Goal: Transaction & Acquisition: Purchase product/service

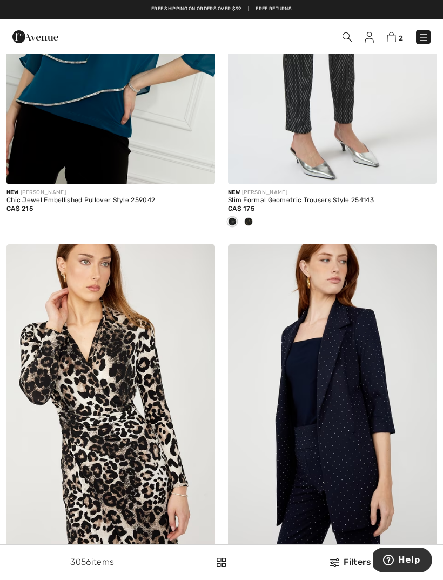
scroll to position [989, 0]
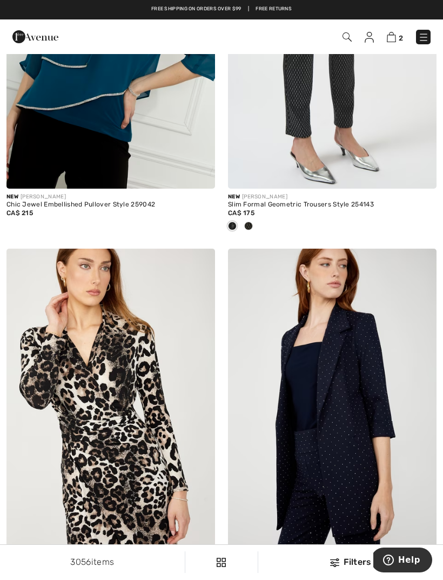
click at [395, 38] on img at bounding box center [391, 37] width 9 height 10
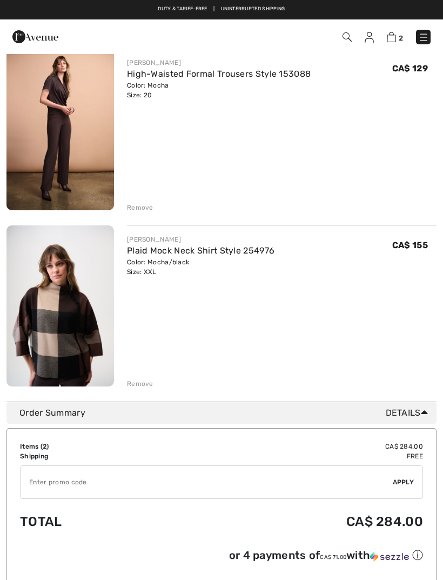
scroll to position [110, 0]
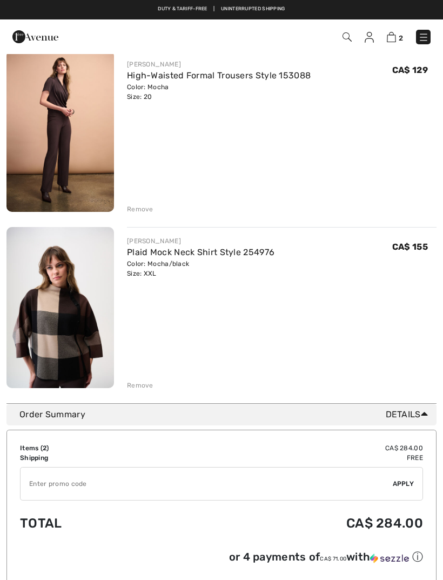
click at [246, 256] on link "Plaid Mock Neck Shirt Style 254976" at bounding box center [201, 252] width 148 height 10
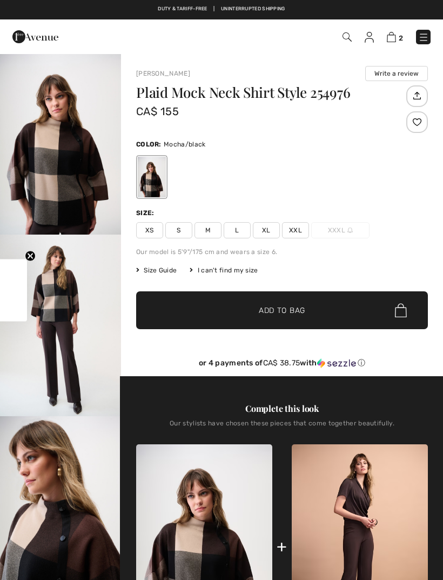
checkbox input "true"
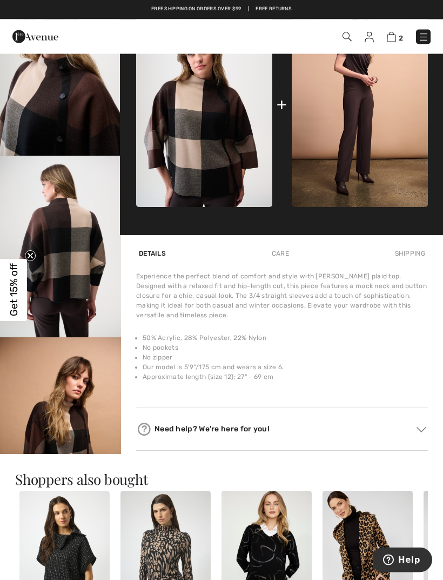
scroll to position [365, 0]
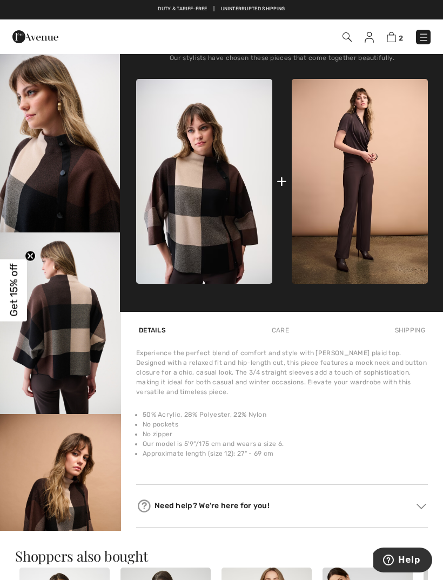
click at [368, 233] on img at bounding box center [360, 181] width 136 height 205
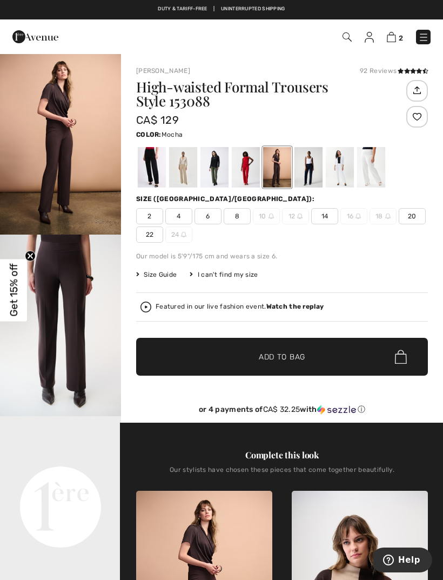
click at [247, 170] on div at bounding box center [246, 167] width 28 height 41
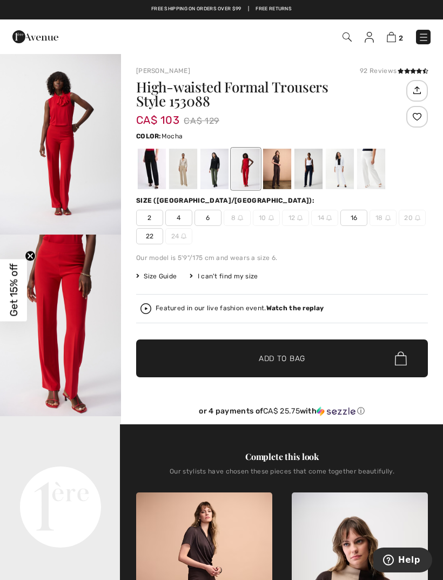
click at [280, 171] on div at bounding box center [277, 169] width 28 height 41
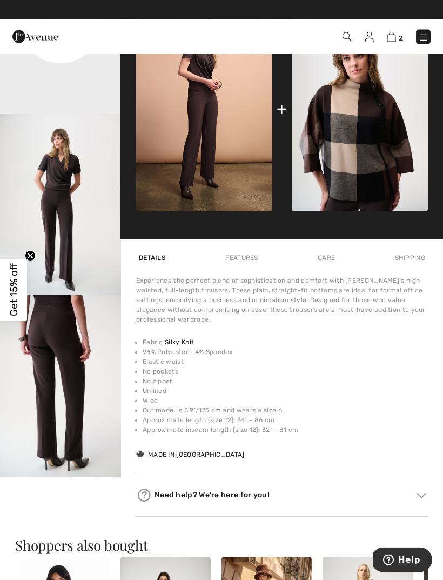
scroll to position [484, 0]
click at [176, 346] on link "Silky Knit" at bounding box center [179, 342] width 29 height 8
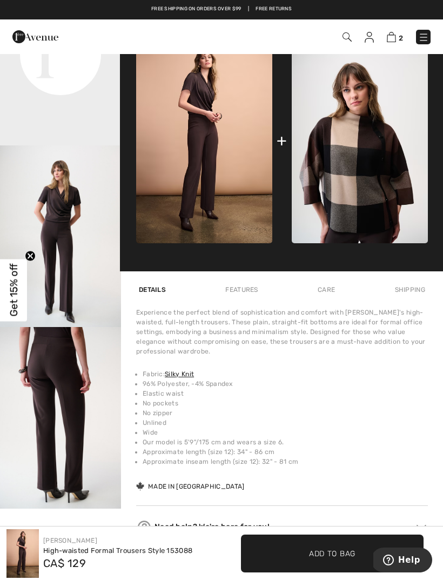
scroll to position [453, 0]
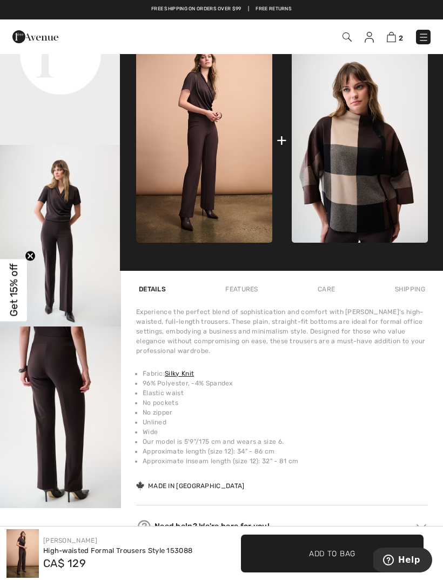
click at [179, 372] on link "Silky Knit" at bounding box center [179, 374] width 29 height 8
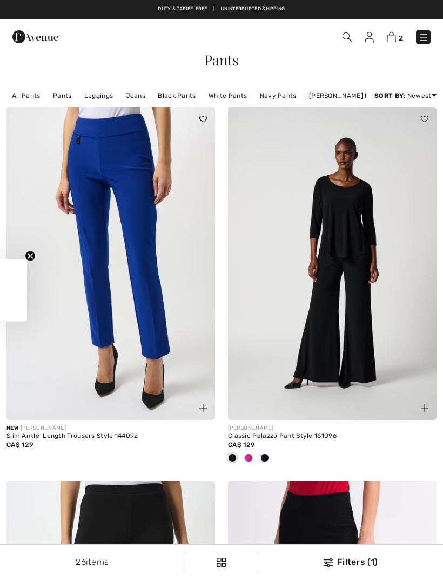
checkbox input "true"
click at [148, 277] on img at bounding box center [110, 263] width 209 height 313
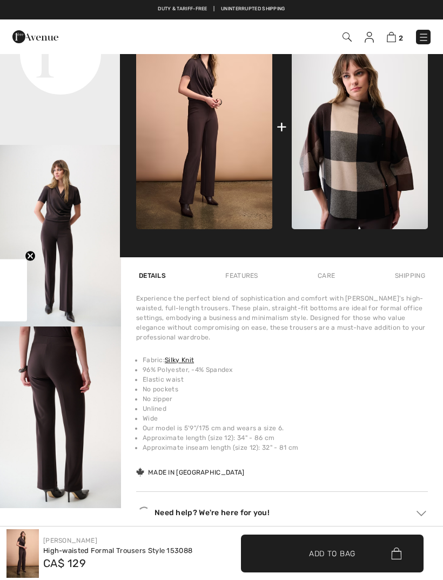
checkbox input "true"
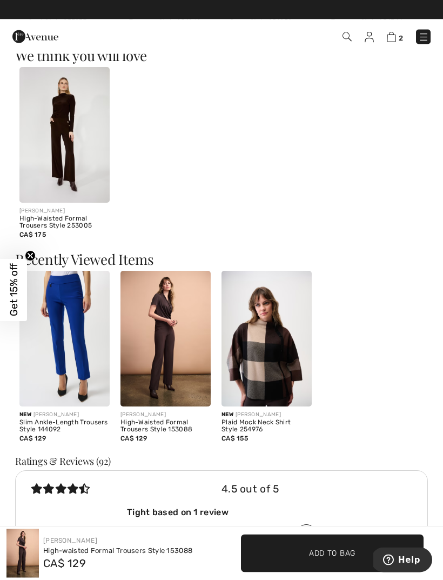
scroll to position [1178, 0]
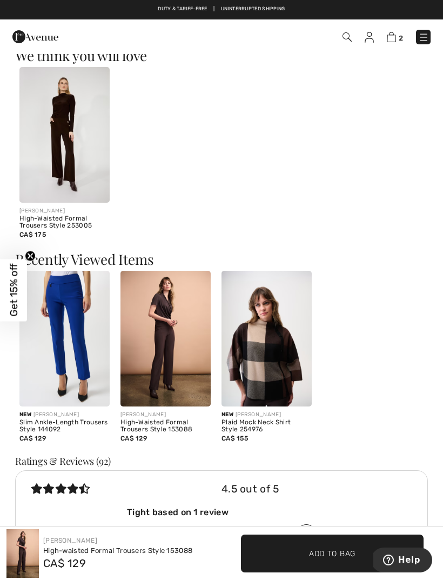
click at [166, 357] on img at bounding box center [166, 339] width 90 height 136
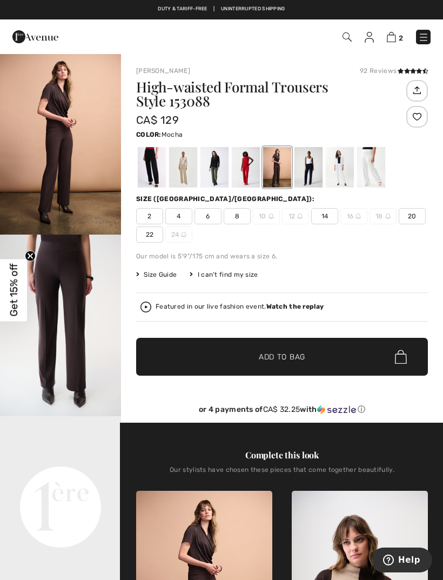
click at [361, 371] on span "✔ Added to Bag Add to Bag" at bounding box center [282, 357] width 292 height 38
click at [415, 214] on span "20" at bounding box center [412, 216] width 27 height 16
click at [327, 354] on span "✔ Added to Bag Add to Bag" at bounding box center [282, 357] width 292 height 38
click at [389, 36] on img at bounding box center [391, 37] width 9 height 10
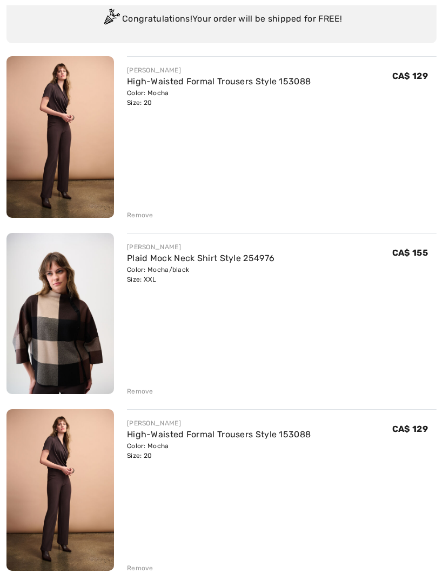
scroll to position [104, 0]
click at [136, 570] on div "Remove" at bounding box center [140, 568] width 26 height 10
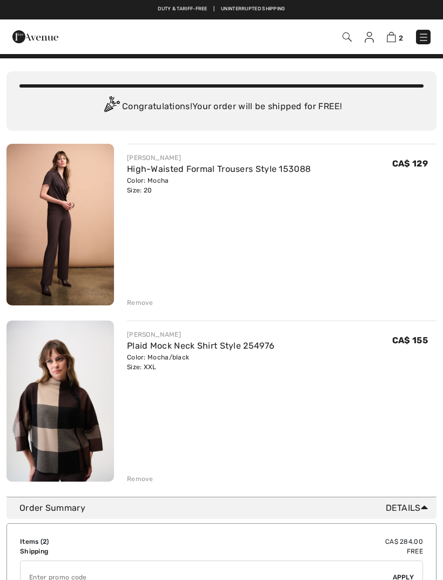
scroll to position [0, 0]
